Goal: Transaction & Acquisition: Purchase product/service

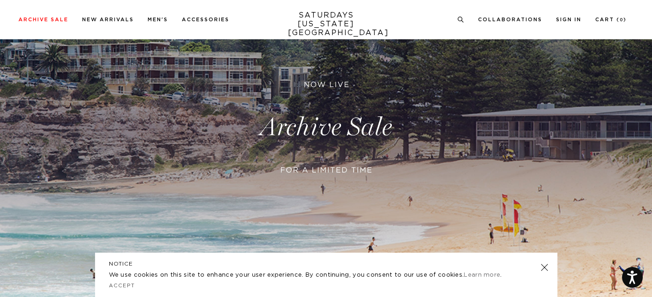
scroll to position [169, 0]
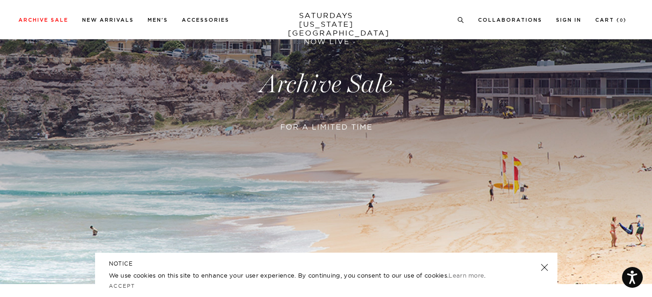
click at [547, 267] on link at bounding box center [543, 267] width 13 height 13
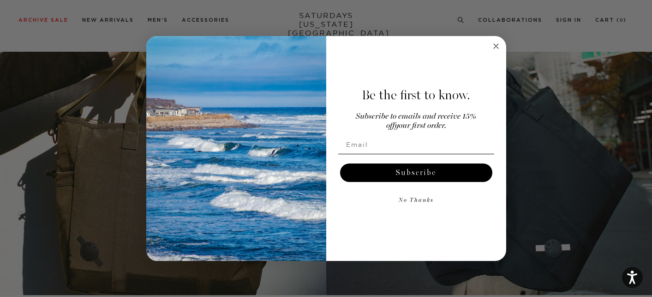
scroll to position [1273, 0]
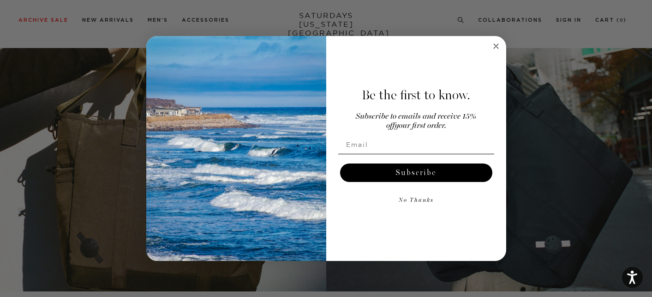
click at [492, 44] on circle "Close dialog" at bounding box center [495, 46] width 11 height 11
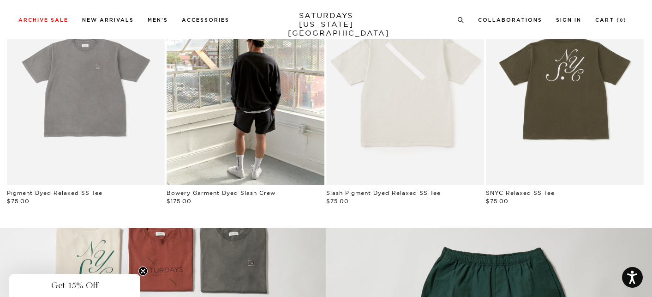
scroll to position [532, 0]
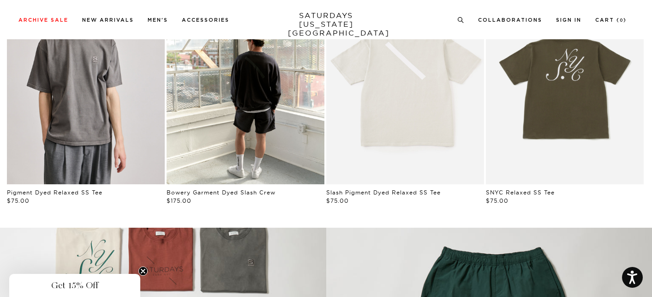
click at [61, 101] on link "Person wearing a gray t-shirt with a logo on a plain background" at bounding box center [86, 85] width 158 height 197
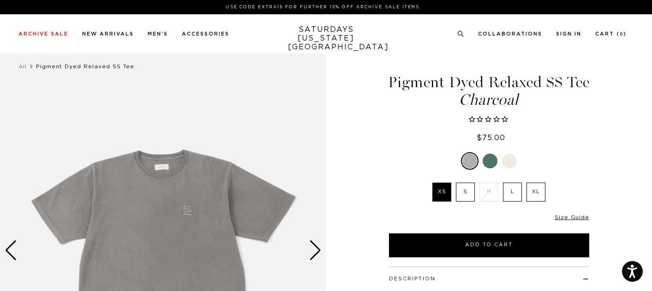
click at [293, 249] on img at bounding box center [163, 250] width 326 height 407
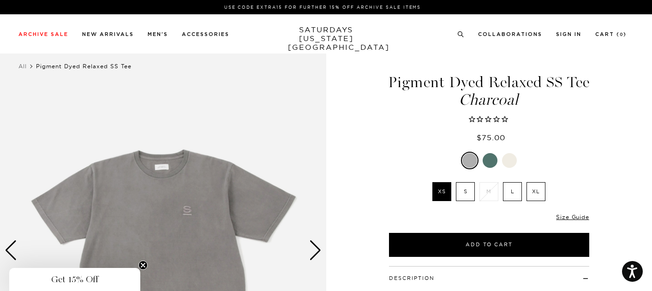
click at [314, 243] on div "Next slide" at bounding box center [315, 250] width 12 height 20
click at [320, 250] on div "Next slide" at bounding box center [315, 250] width 12 height 20
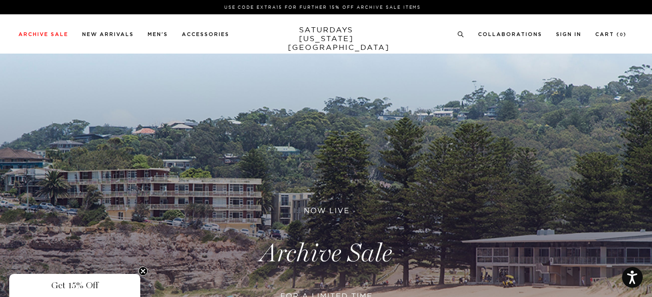
click at [69, 18] on div "Archive Sale Men's Tees Shirts Shorts Swim Knitwear Pants Sweats Women's" at bounding box center [326, 33] width 652 height 39
click at [4, 35] on div "Archive Sale Men's Tees Shirts Shorts Swim Knitwear Pants Sweats Women's" at bounding box center [326, 34] width 652 height 8
